Goal: Check status: Check status

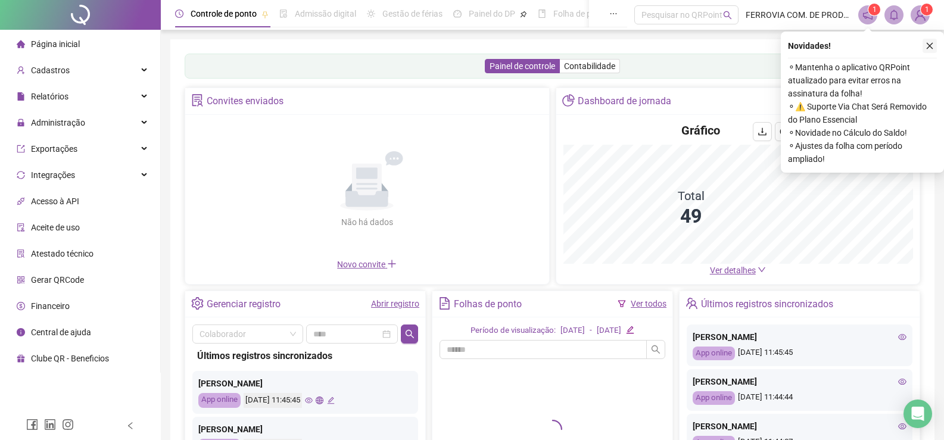
drag, startPoint x: 922, startPoint y: 38, endPoint x: 930, endPoint y: 44, distance: 10.2
click at [927, 41] on div "Novidades ! ⚬ Mantenha o aplicativo QRPoint atualizado para evitar erros na ass…" at bounding box center [862, 102] width 163 height 141
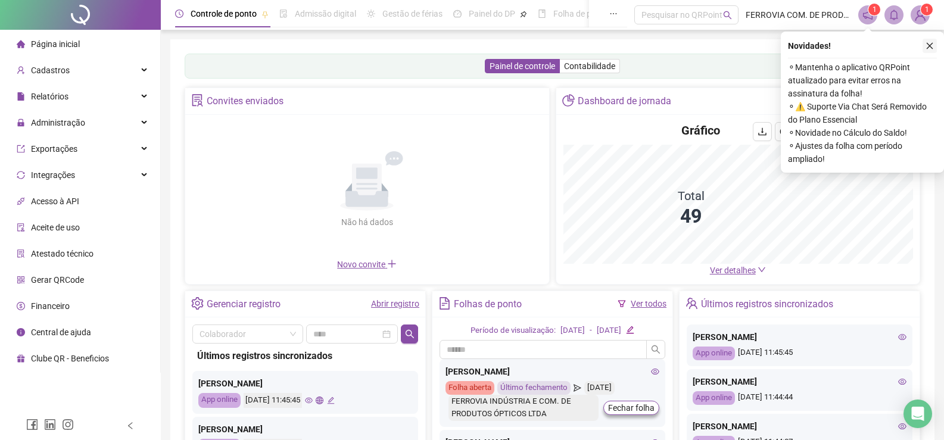
click at [930, 44] on icon "close" at bounding box center [930, 46] width 8 height 8
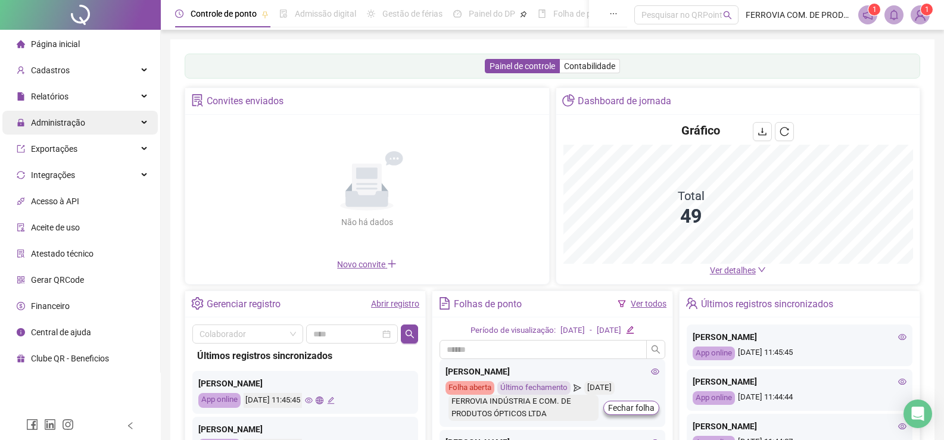
click at [54, 118] on span "Administração" at bounding box center [58, 123] width 54 height 10
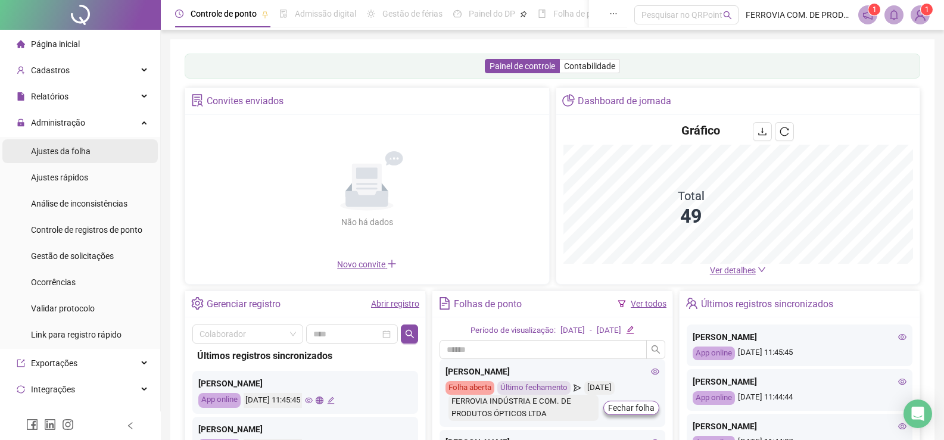
click at [92, 148] on li "Ajustes da folha" at bounding box center [79, 151] width 155 height 24
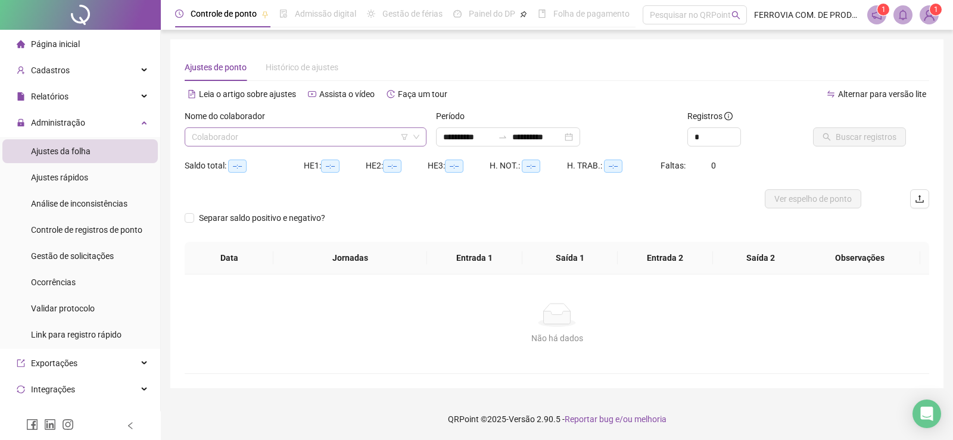
type input "**********"
click at [272, 130] on input "search" at bounding box center [300, 137] width 217 height 18
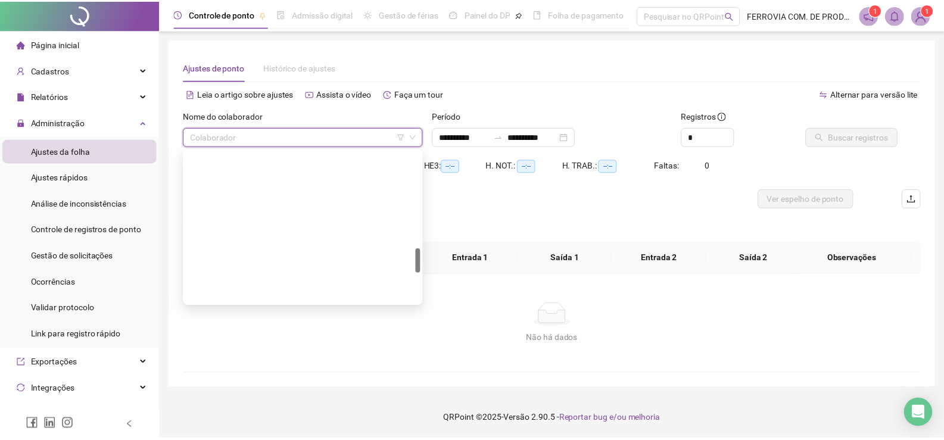
scroll to position [781, 0]
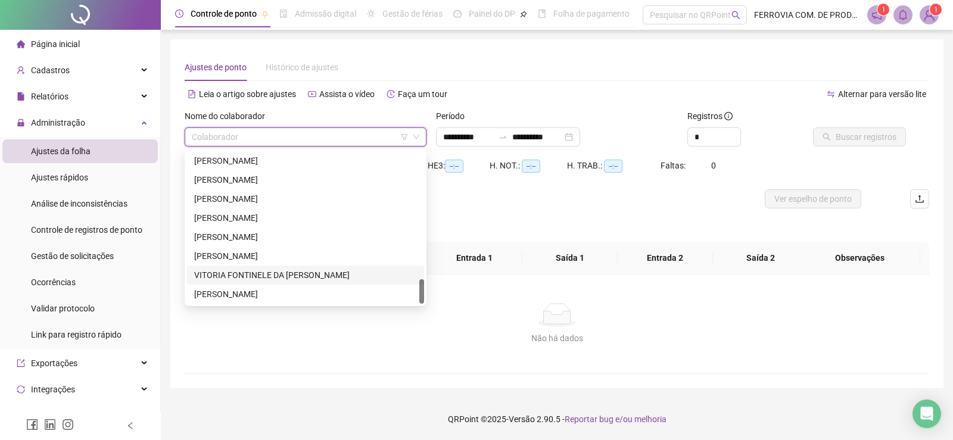
click at [220, 281] on div "VITORIA FONTINELE DA [PERSON_NAME]" at bounding box center [305, 275] width 223 height 13
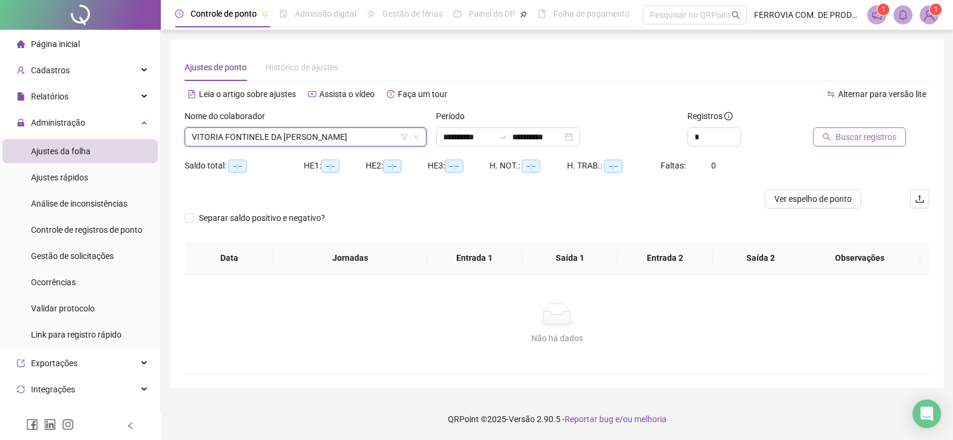
drag, startPoint x: 869, startPoint y: 124, endPoint x: 868, endPoint y: 138, distance: 13.1
click at [869, 126] on div at bounding box center [856, 119] width 86 height 18
click at [868, 139] on span "Buscar registros" at bounding box center [866, 136] width 61 height 13
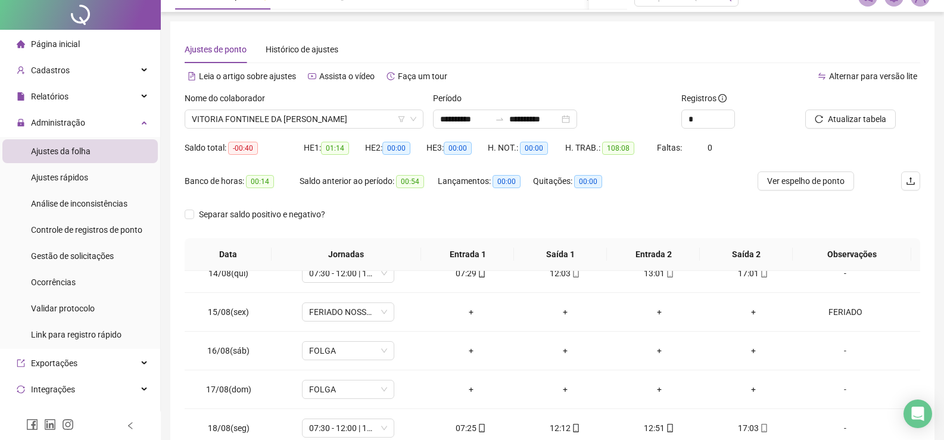
scroll to position [0, 0]
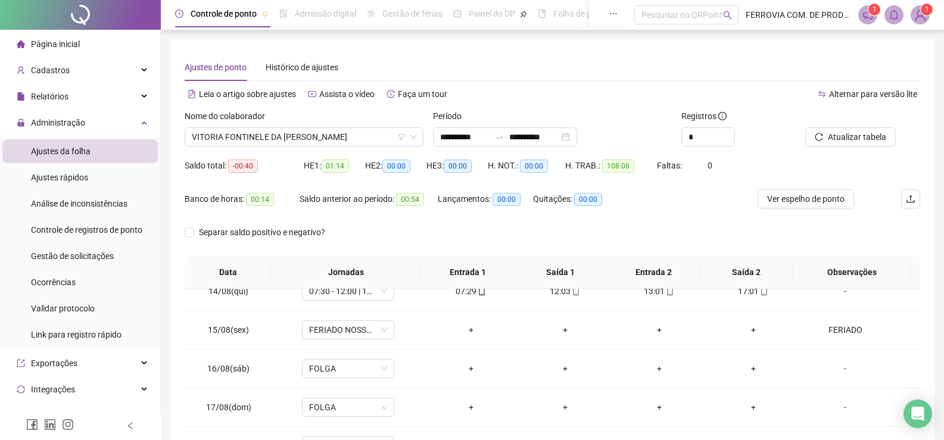
drag, startPoint x: 823, startPoint y: 185, endPoint x: 806, endPoint y: 217, distance: 36.5
click at [810, 211] on form "**********" at bounding box center [553, 183] width 736 height 147
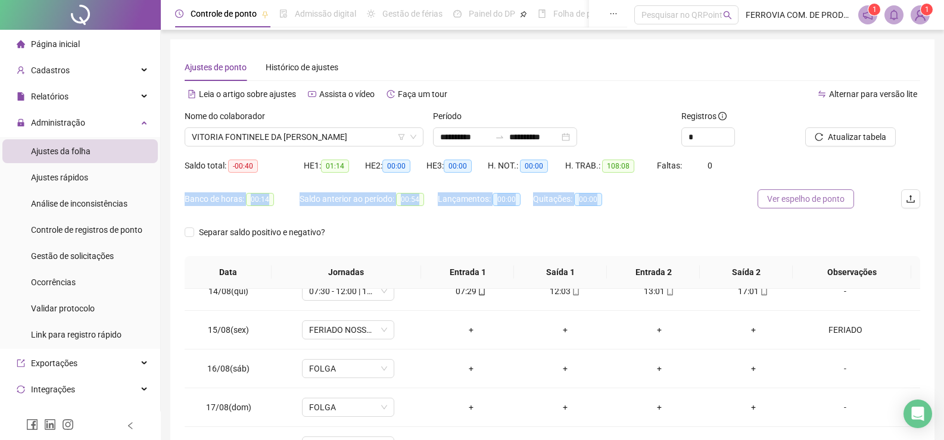
click at [797, 198] on span "Ver espelho de ponto" at bounding box center [805, 198] width 77 height 13
click at [829, 201] on span "Ver espelho de ponto" at bounding box center [805, 198] width 77 height 13
click at [700, 204] on div "Banco de horas: 00:14 Saldo anterior ao período: 00:54 Lançamentos: 00:00 Quita…" at bounding box center [461, 205] width 552 height 33
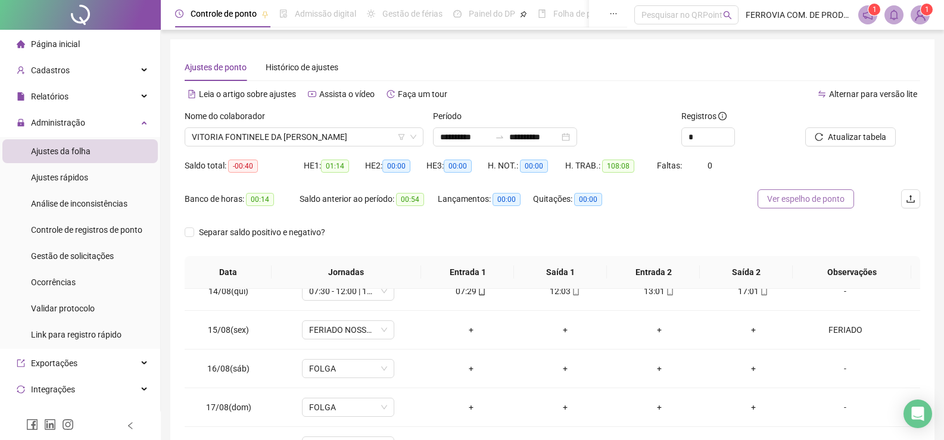
click at [808, 191] on button "Ver espelho de ponto" at bounding box center [806, 198] width 96 height 19
